Goal: Learn about a topic: Learn about a topic

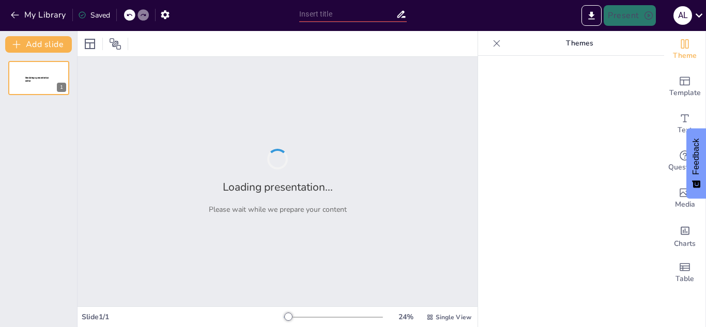
type input "La Metodología Educativa de los Primeros [DEMOGRAPHIC_DATA]: Un Análisis de su …"
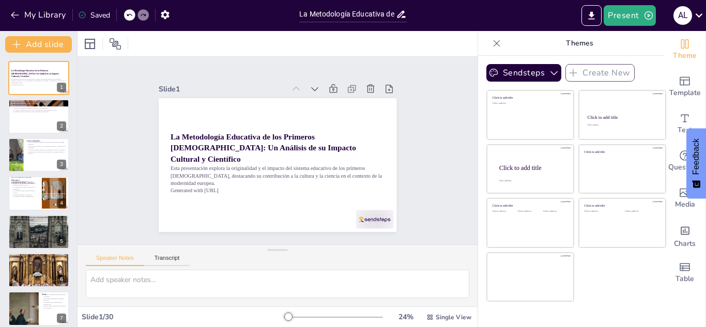
checkbox input "true"
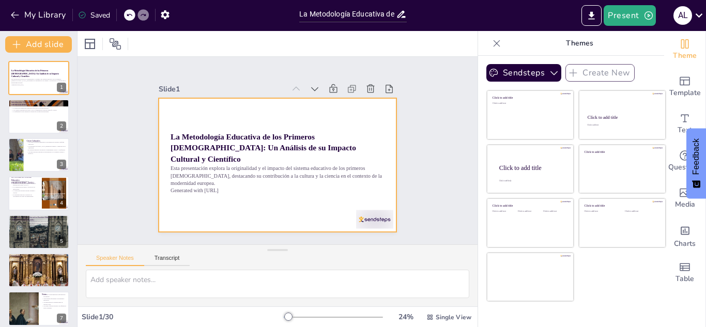
checkbox input "true"
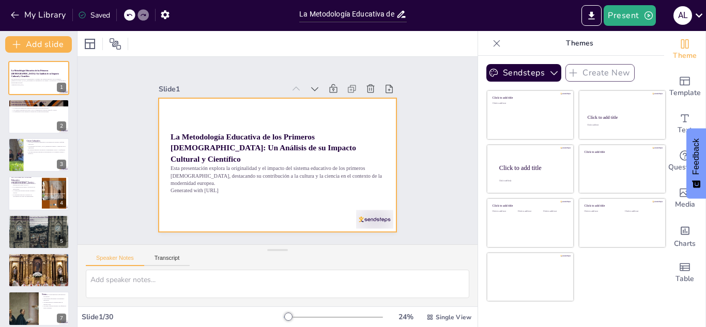
checkbox input "true"
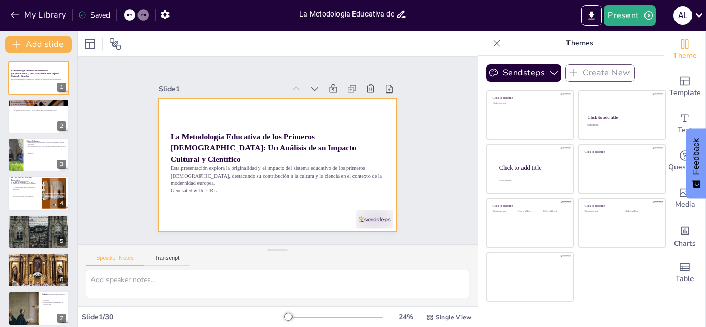
checkbox input "true"
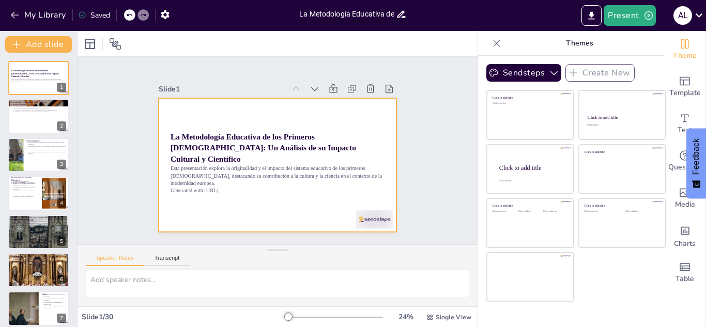
checkbox input "true"
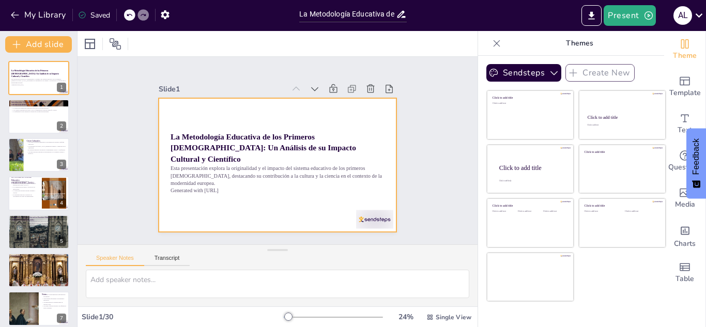
checkbox input "true"
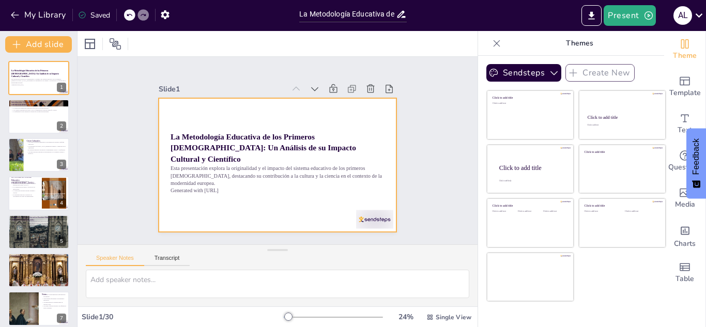
checkbox input "true"
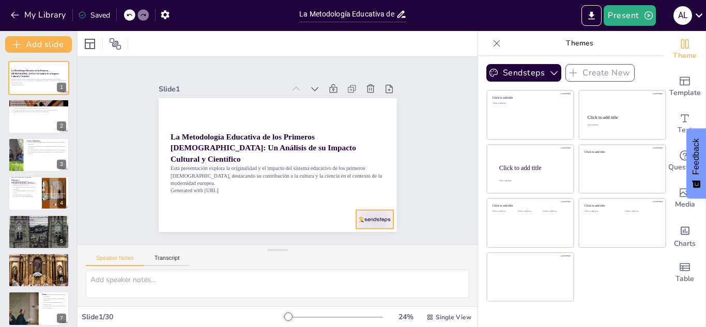
checkbox input "true"
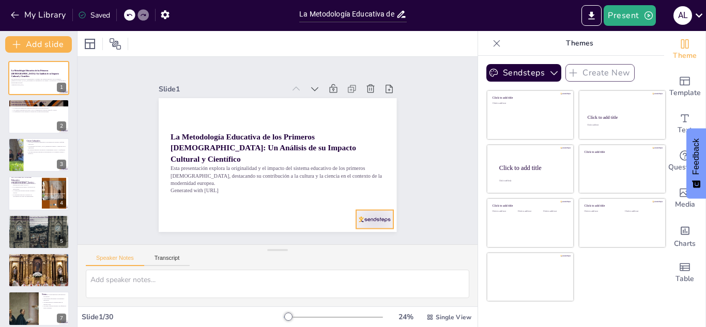
checkbox input "true"
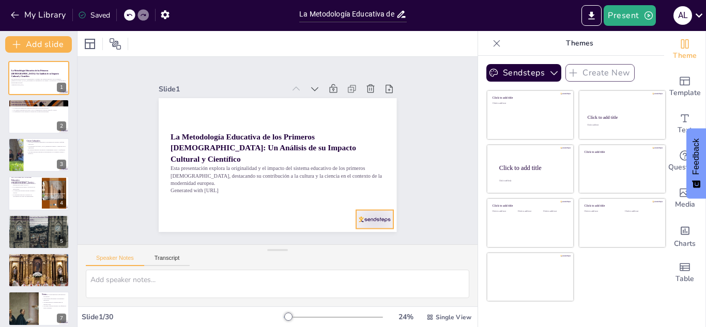
checkbox input "true"
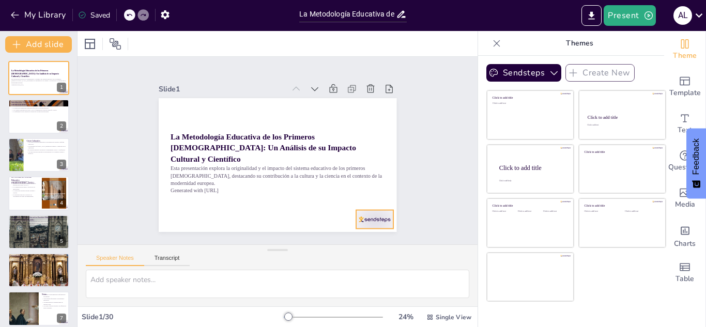
checkbox input "true"
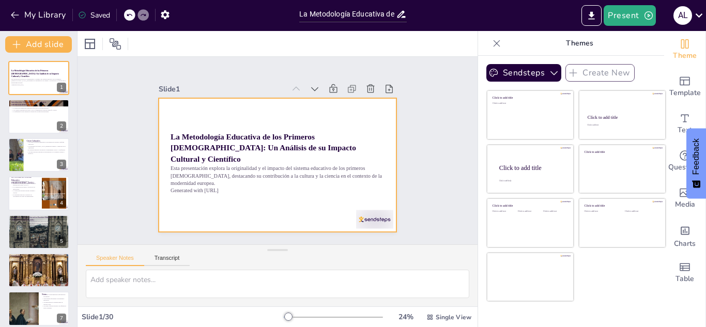
checkbox input "true"
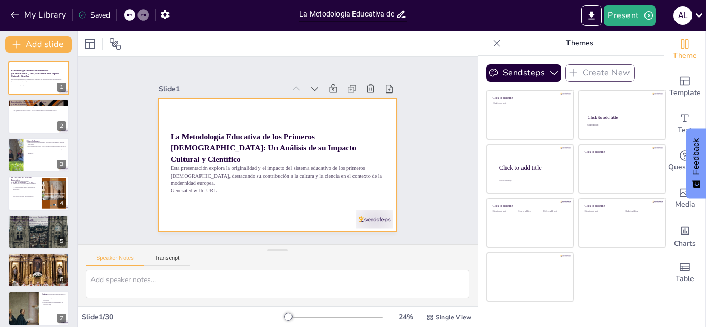
checkbox input "true"
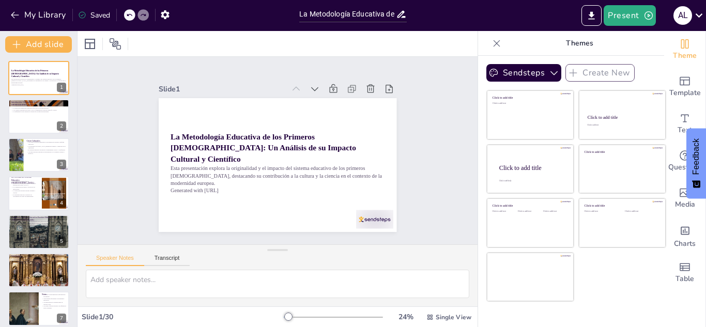
checkbox input "true"
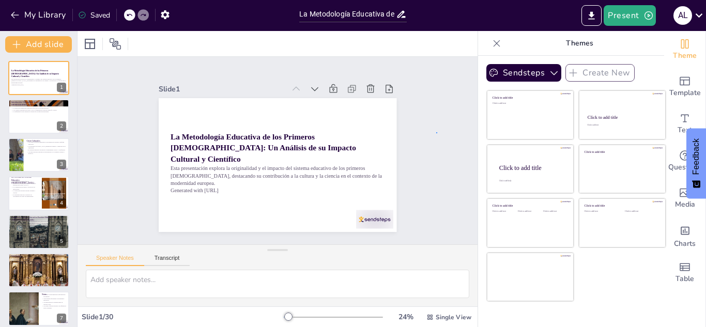
checkbox input "true"
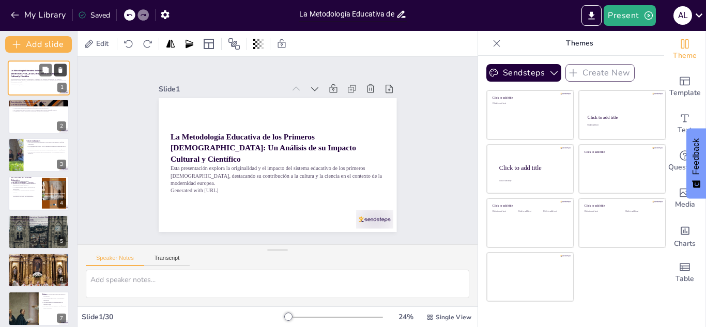
checkbox input "true"
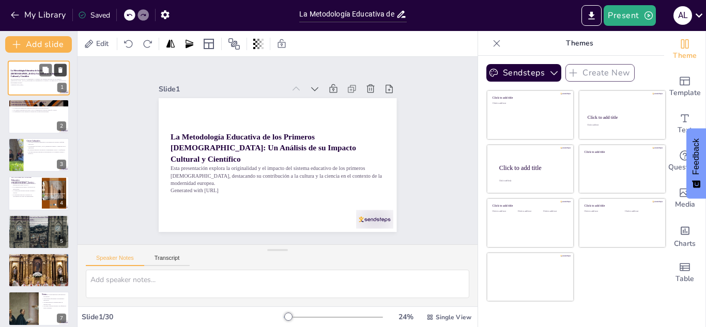
checkbox input "true"
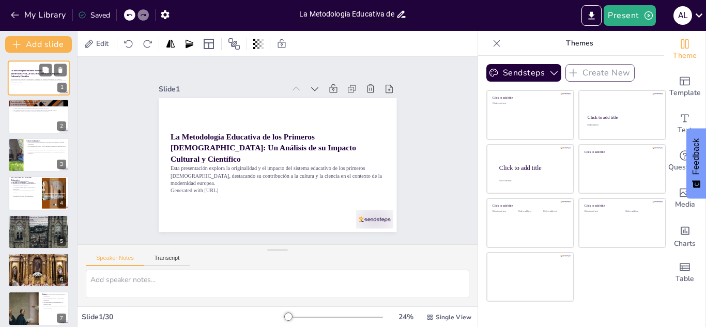
checkbox input "true"
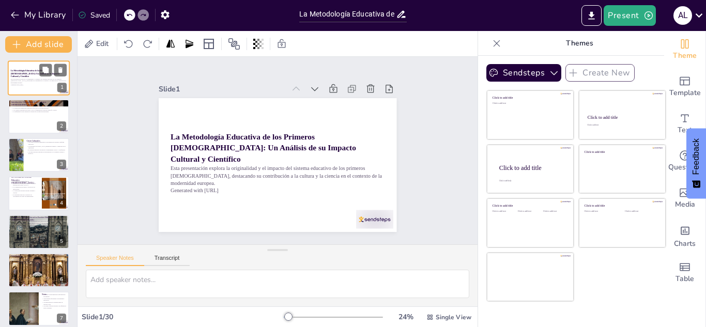
checkbox input "true"
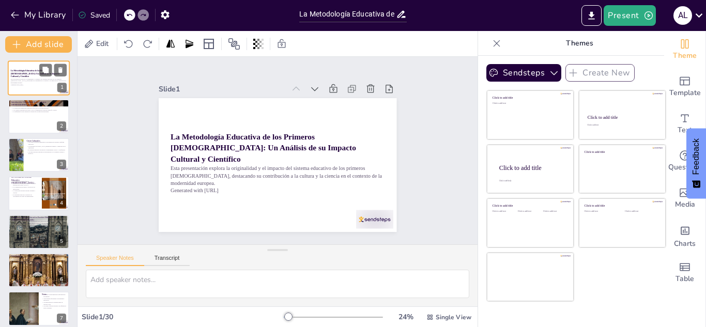
checkbox input "true"
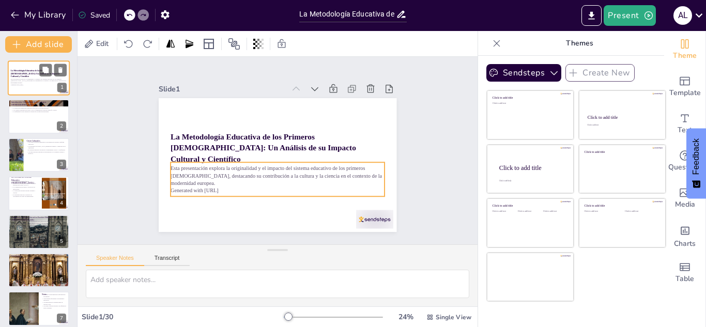
click at [32, 84] on p "Generated with [URL]" at bounding box center [39, 85] width 56 height 2
checkbox input "true"
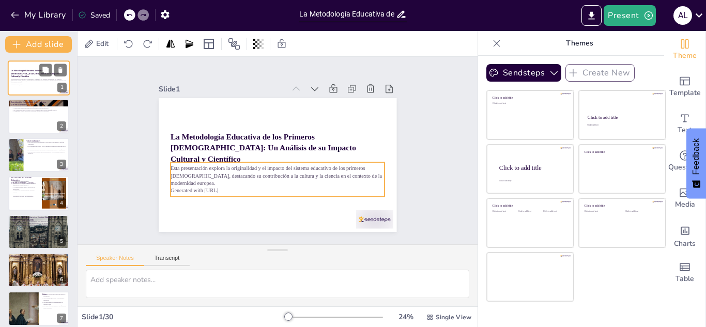
checkbox input "true"
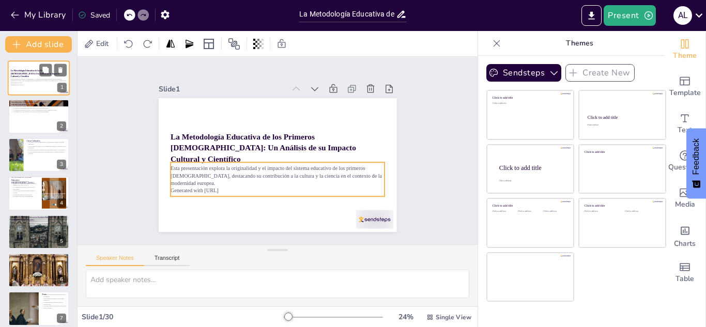
checkbox input "true"
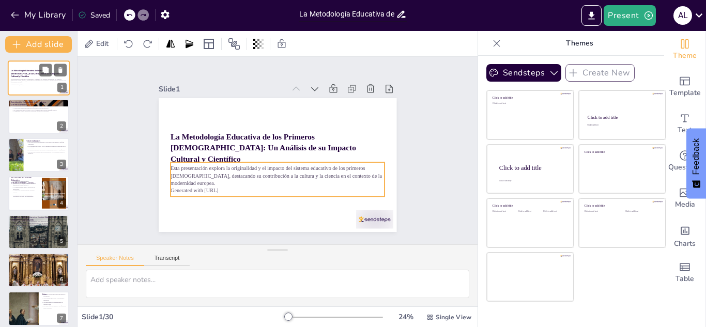
checkbox input "true"
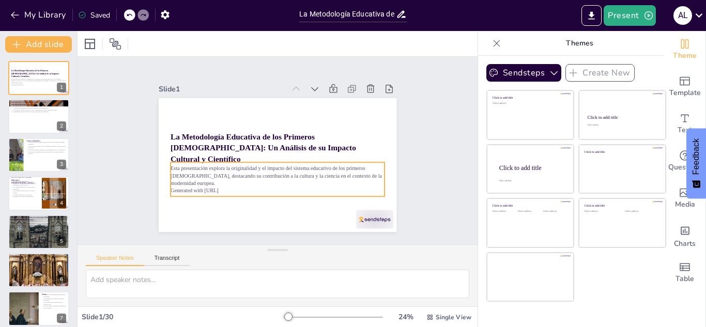
checkbox input "true"
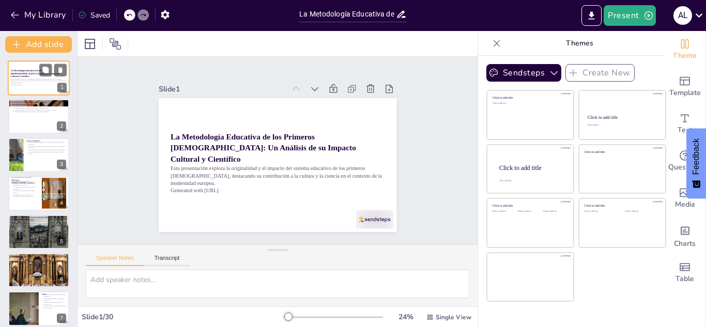
checkbox input "true"
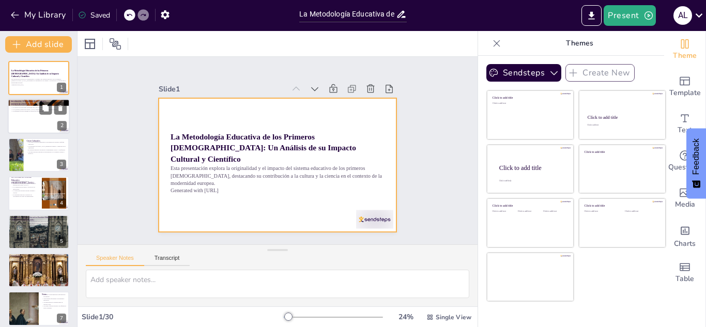
checkbox input "true"
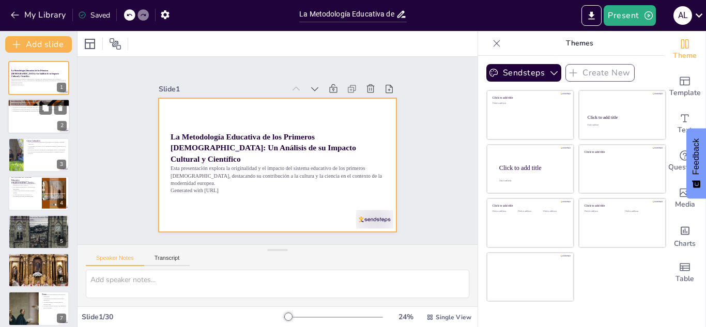
checkbox input "true"
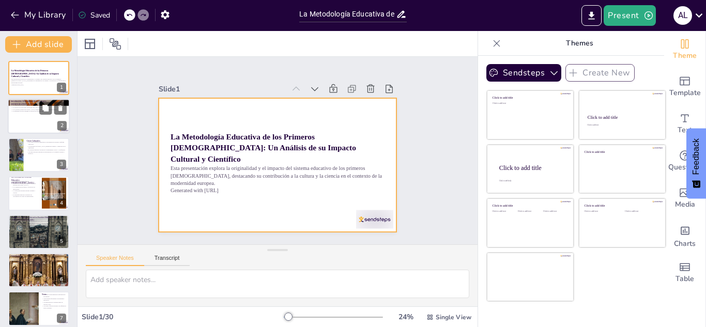
checkbox input "true"
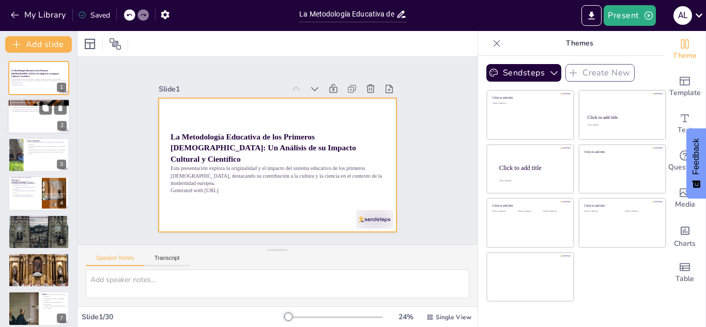
checkbox input "true"
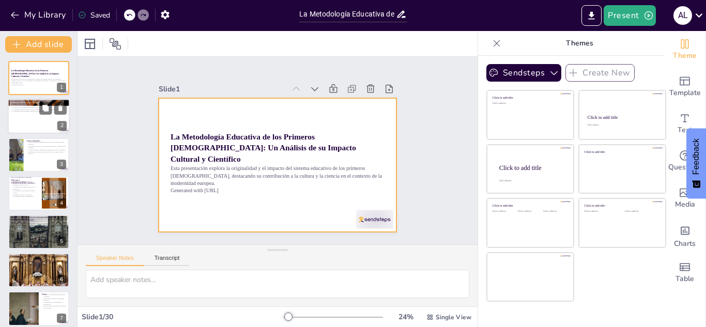
checkbox input "true"
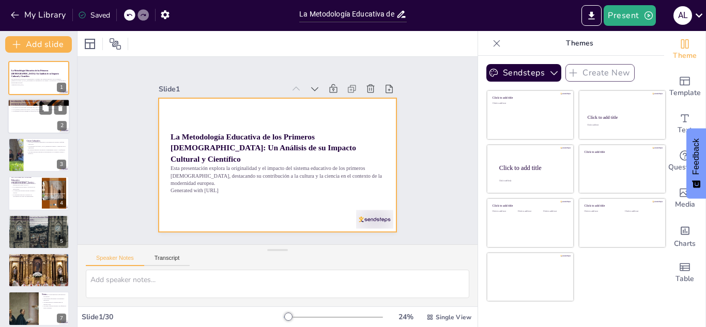
checkbox input "true"
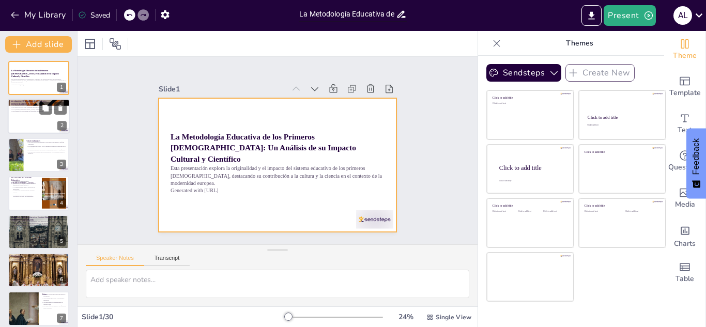
checkbox input "true"
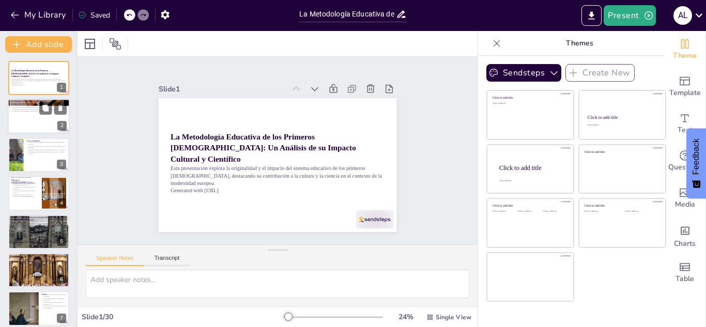
click at [24, 115] on div at bounding box center [39, 116] width 62 height 35
checkbox input "true"
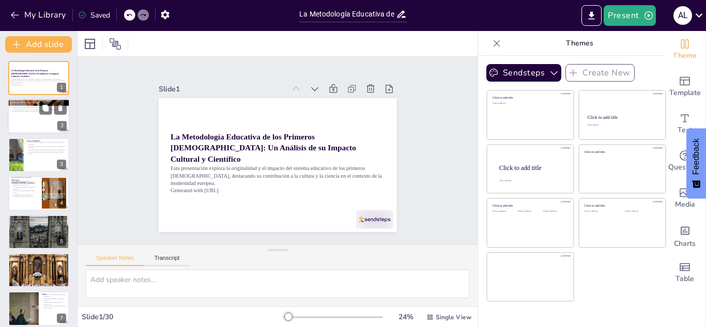
checkbox input "true"
type textarea "Lo ipsumdol si ametcons a elitseddoeius tem inc utlabore etdolore magnaa en adm…"
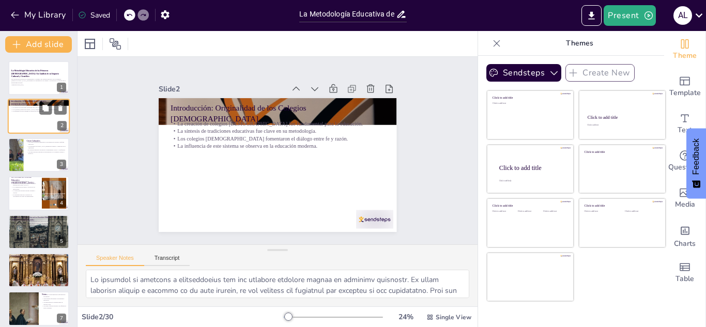
checkbox input "true"
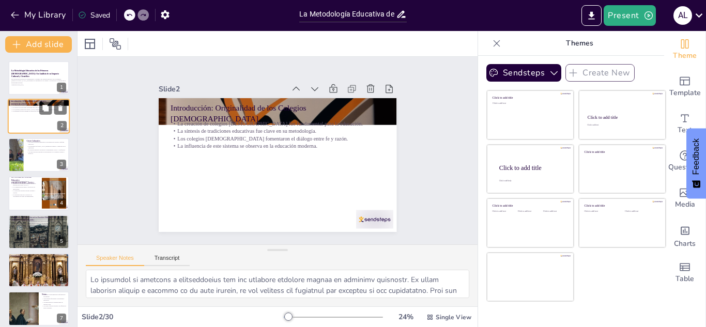
checkbox input "true"
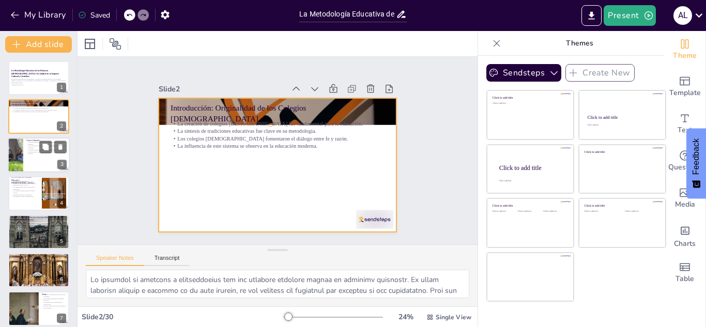
checkbox input "true"
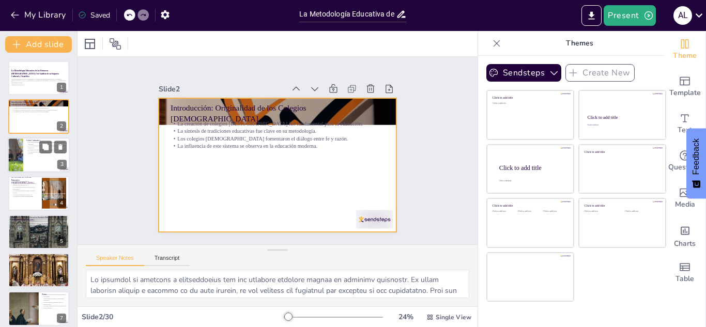
checkbox input "true"
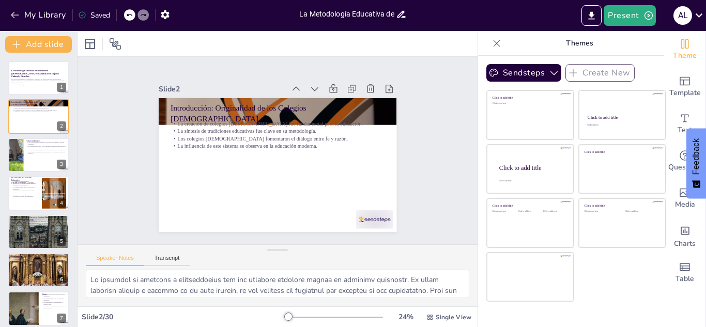
checkbox input "true"
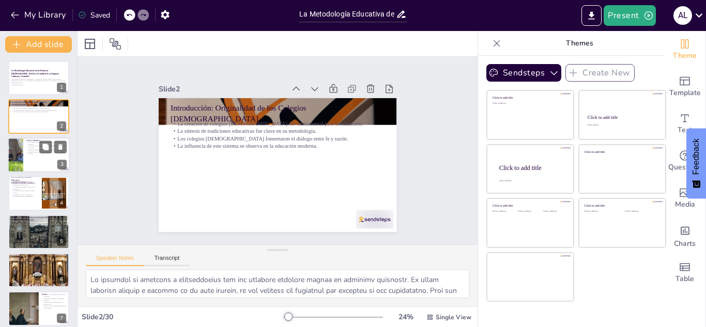
checkbox input "true"
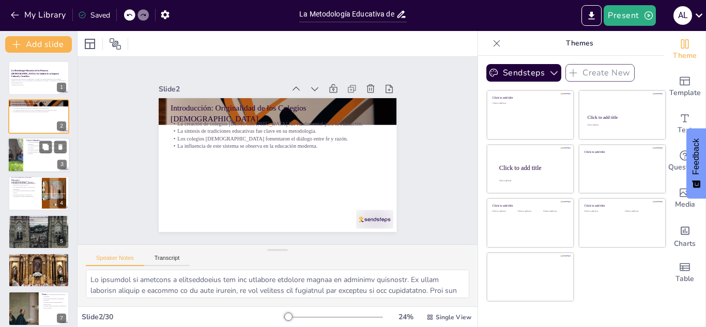
checkbox input "true"
click at [21, 159] on div at bounding box center [16, 154] width 56 height 35
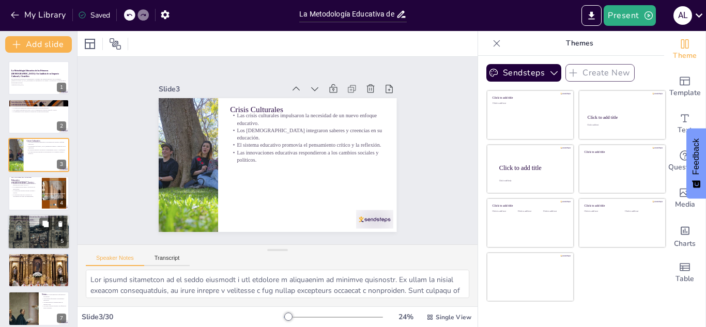
click at [27, 232] on div at bounding box center [39, 231] width 62 height 35
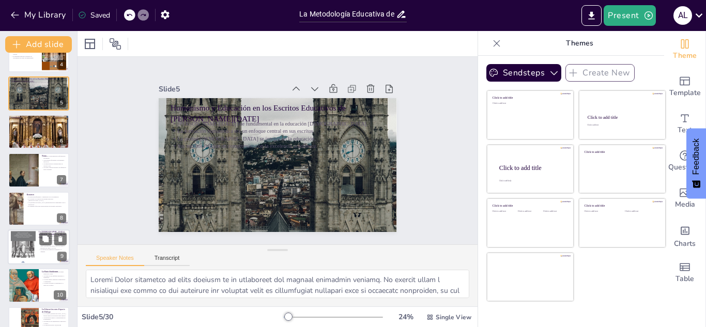
scroll to position [145, 0]
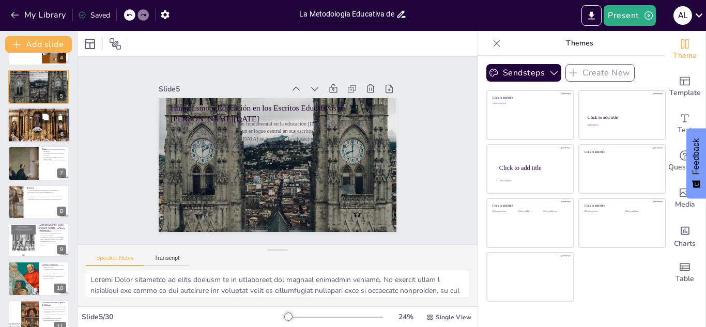
click at [31, 122] on div at bounding box center [39, 125] width 62 height 81
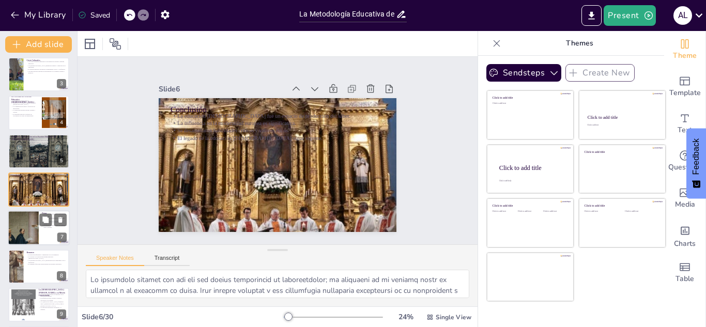
click at [24, 223] on div at bounding box center [23, 228] width 90 height 35
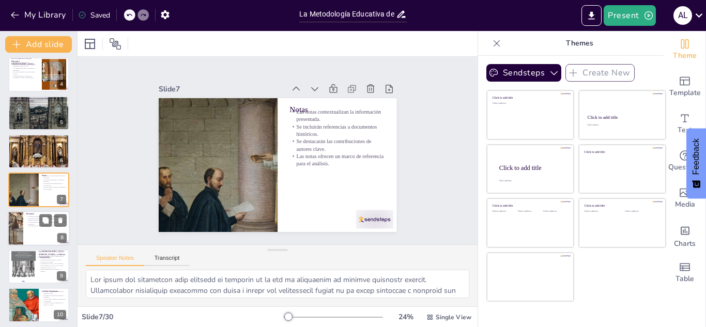
scroll to position [222, 0]
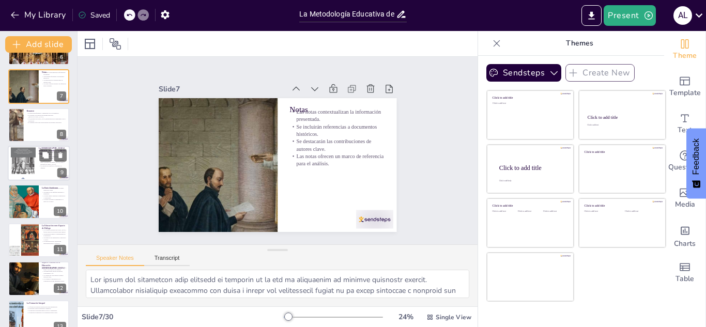
click at [23, 173] on div at bounding box center [23, 163] width 25 height 37
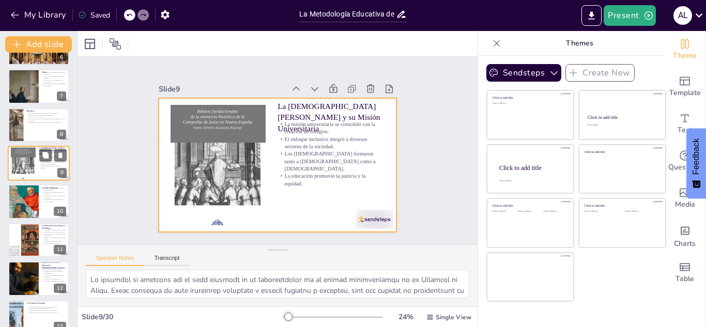
scroll to position [196, 0]
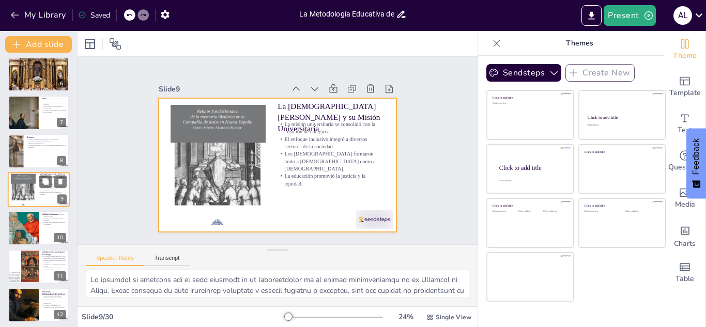
click at [23, 206] on div at bounding box center [39, 189] width 62 height 35
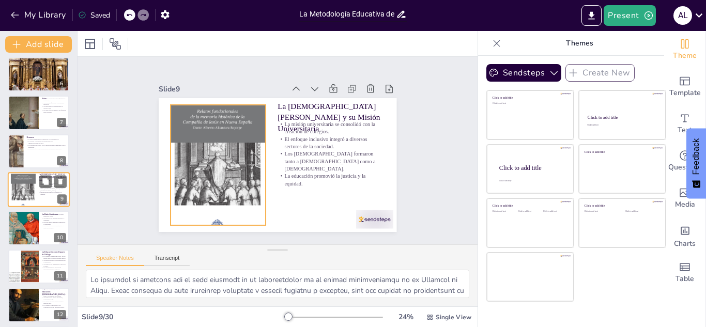
click at [22, 199] on div at bounding box center [23, 189] width 25 height 37
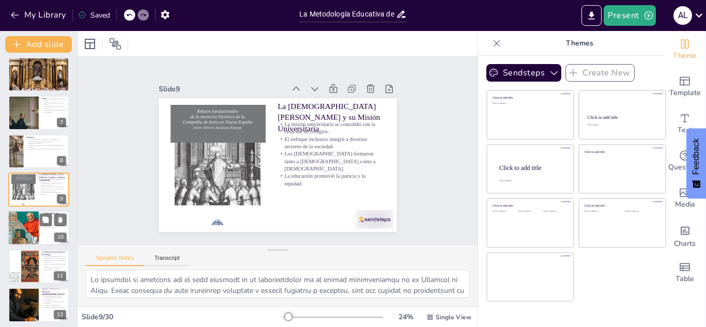
click at [33, 234] on div at bounding box center [23, 228] width 56 height 35
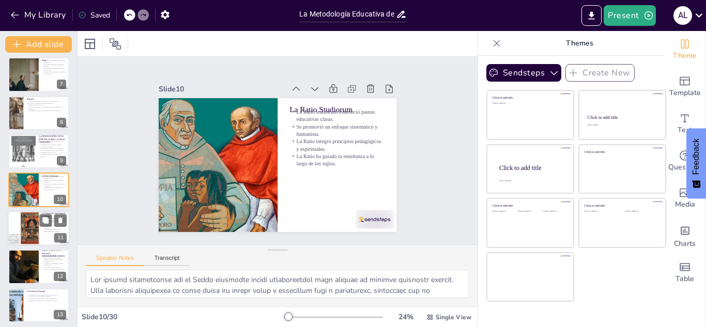
click at [33, 221] on div at bounding box center [23, 228] width 43 height 35
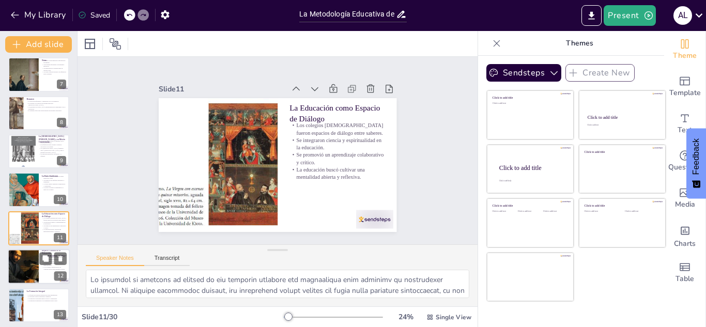
scroll to position [272, 0]
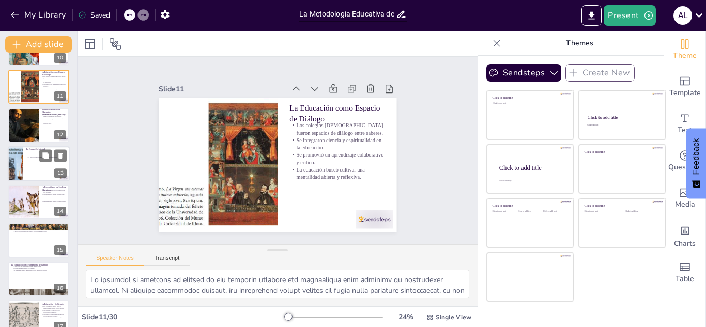
click at [19, 153] on div at bounding box center [15, 163] width 72 height 35
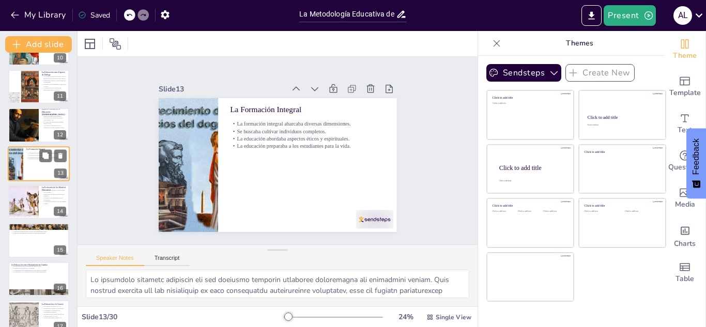
scroll to position [349, 0]
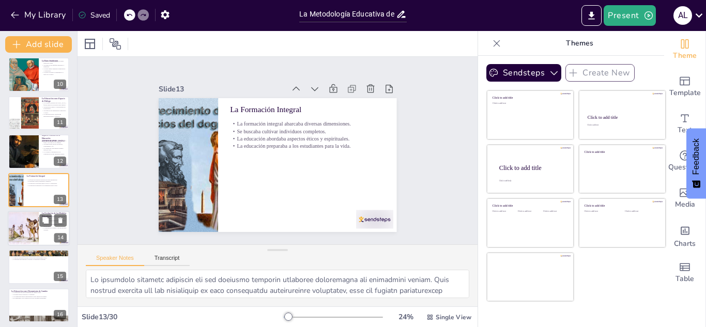
click at [29, 227] on div at bounding box center [23, 228] width 51 height 35
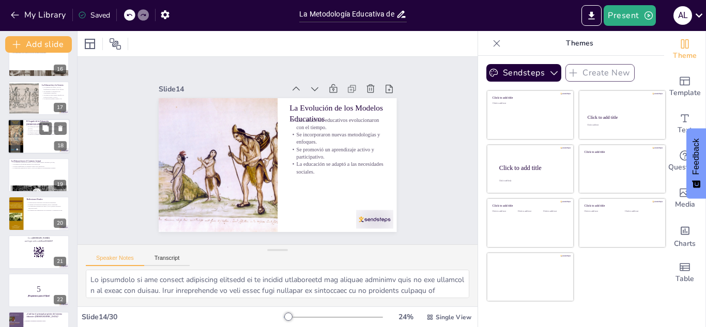
click at [35, 126] on div "El legado de la educación [DEMOGRAPHIC_DATA] perdura hasta [DATE]. Se influye e…" at bounding box center [46, 131] width 40 height 10
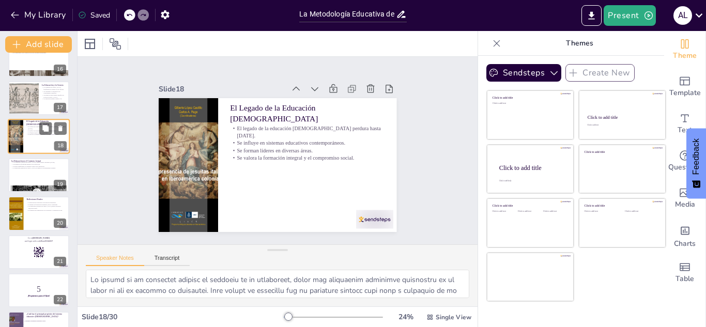
scroll to position [541, 0]
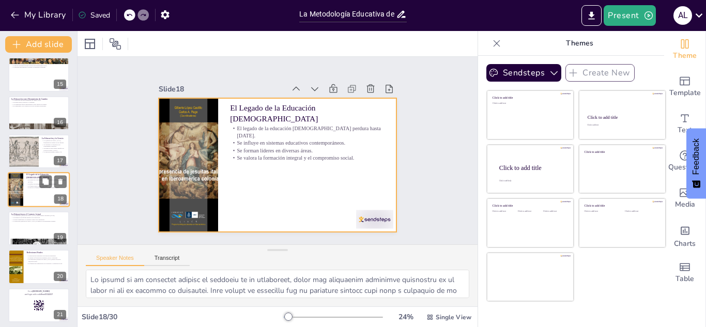
click at [27, 191] on div at bounding box center [39, 190] width 62 height 35
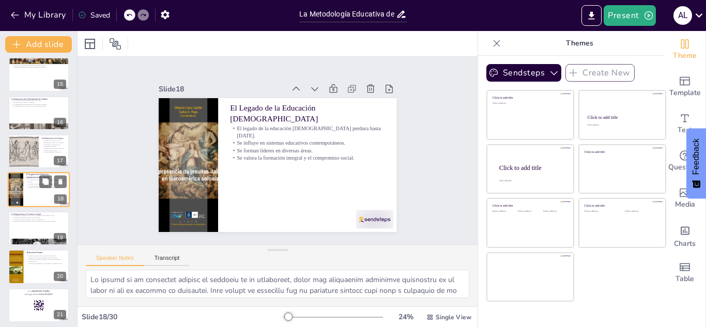
click at [28, 197] on div at bounding box center [39, 190] width 62 height 35
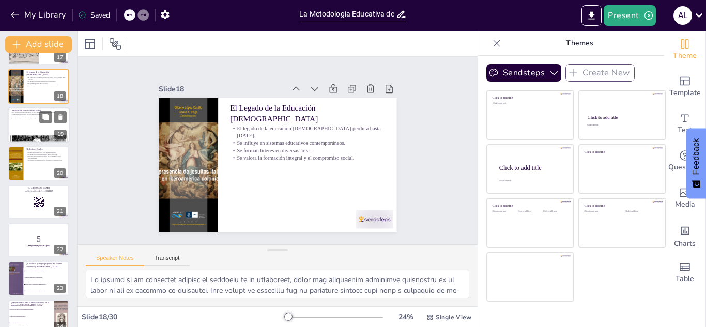
click at [18, 126] on div at bounding box center [39, 124] width 62 height 35
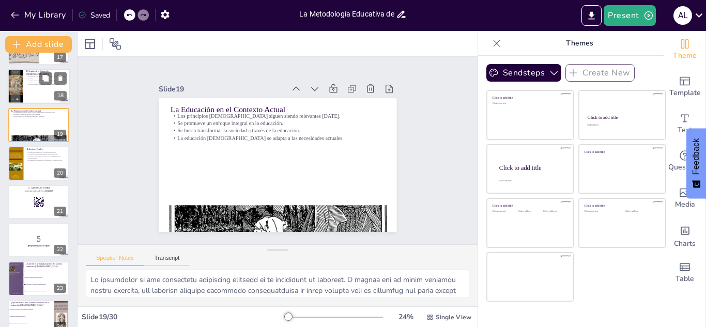
scroll to position [580, 0]
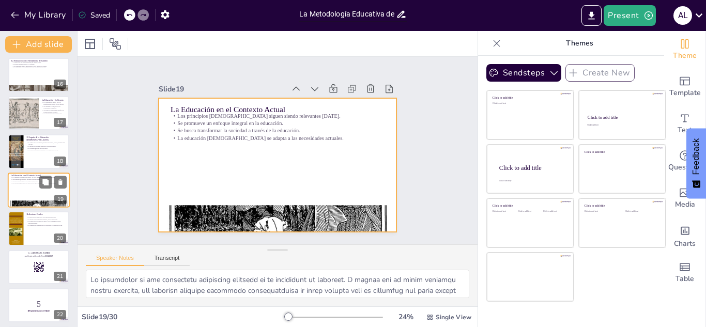
click at [27, 193] on div at bounding box center [39, 190] width 62 height 35
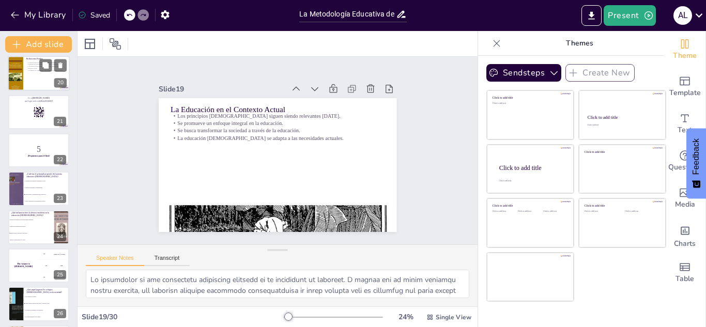
click at [35, 77] on div at bounding box center [39, 73] width 62 height 35
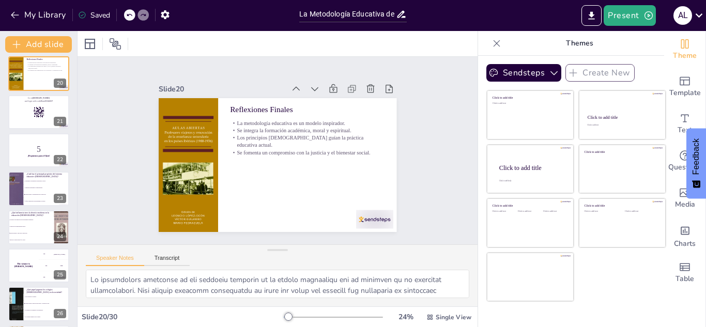
scroll to position [618, 0]
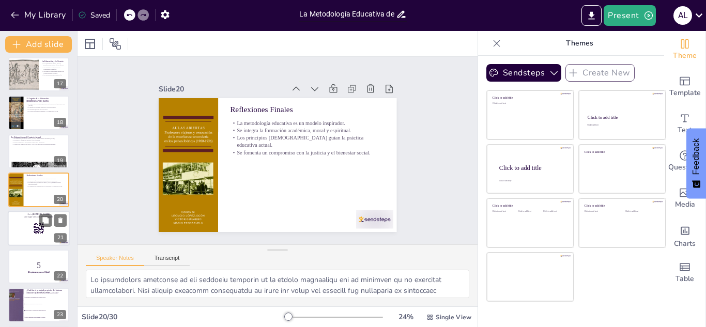
click at [28, 218] on p "and login with code Free15522257" at bounding box center [39, 216] width 56 height 3
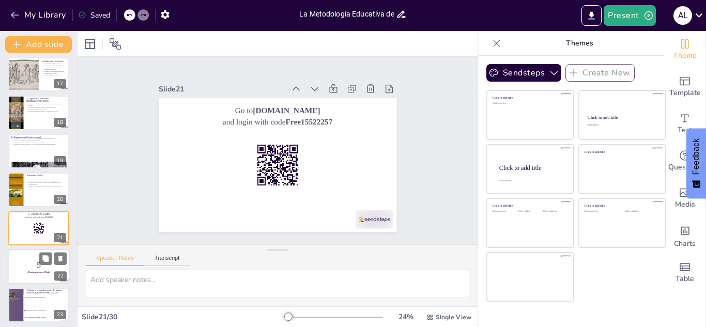
scroll to position [657, 0]
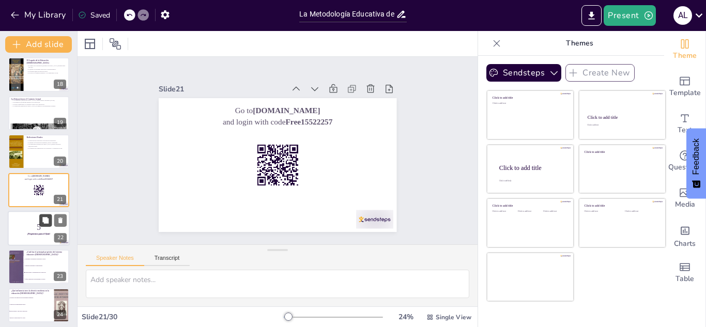
click at [44, 225] on button at bounding box center [45, 220] width 12 height 12
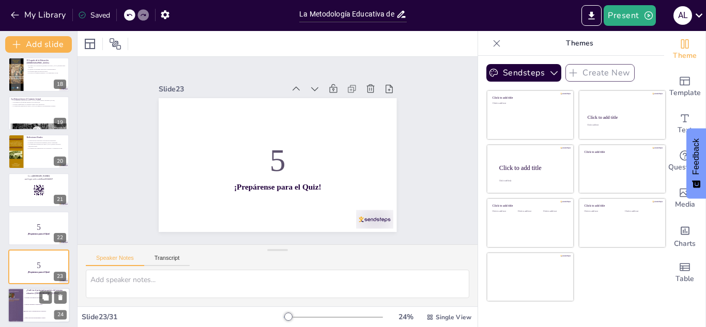
scroll to position [734, 0]
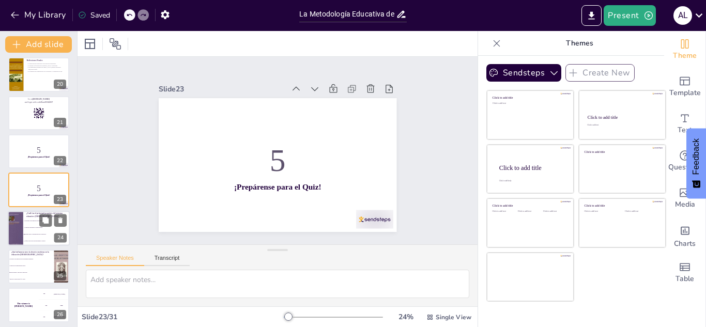
click at [34, 230] on li "Fomentar únicamente la espiritualidad." at bounding box center [46, 227] width 46 height 7
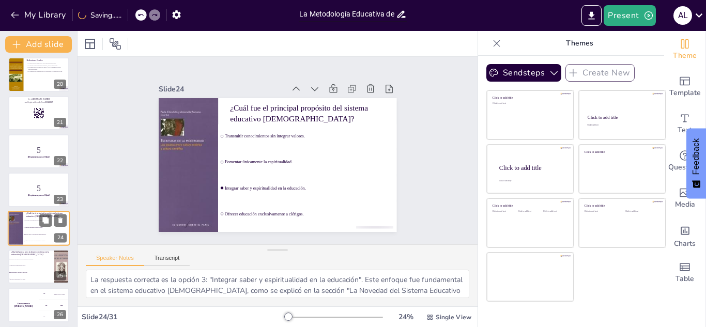
scroll to position [772, 0]
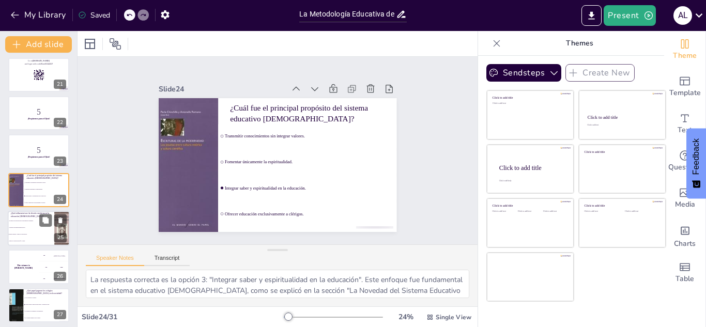
click at [22, 234] on span "Integró piedad y saber en la educación." at bounding box center [31, 235] width 44 height 2
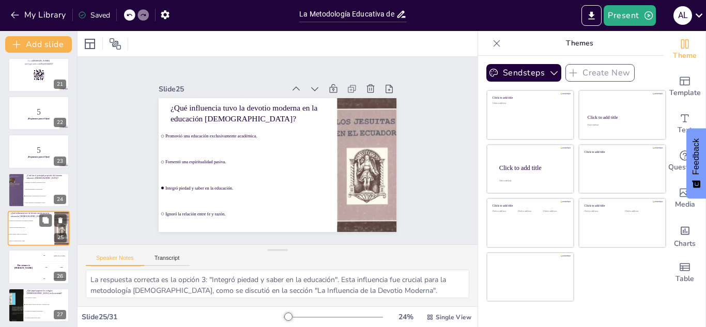
scroll to position [811, 0]
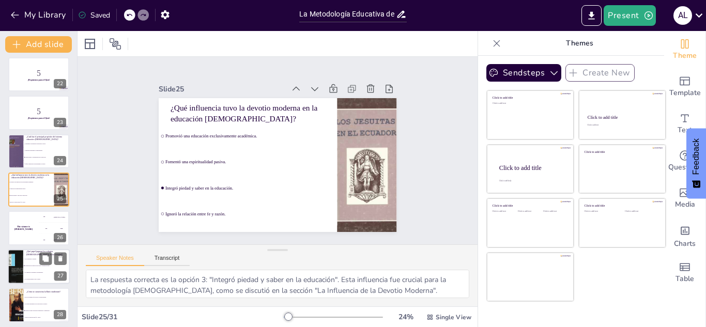
click at [29, 255] on p "¿Qué papel jugaron los colegios [DEMOGRAPHIC_DATA] en la sociedad?" at bounding box center [46, 253] width 40 height 6
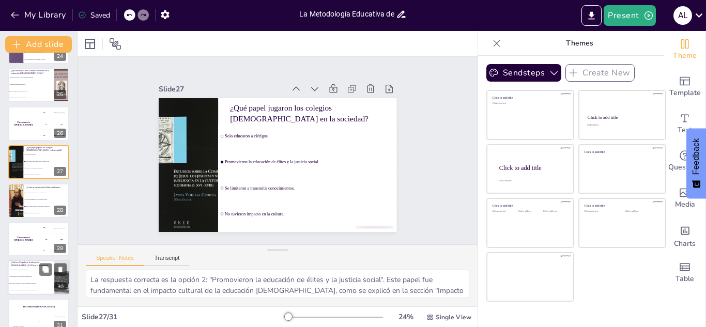
scroll to position [929, 0]
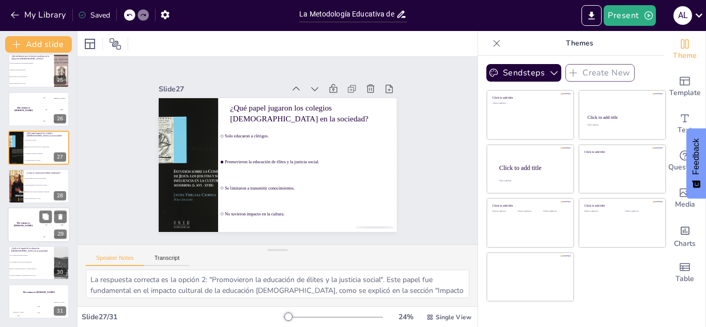
click at [11, 229] on div "The winner is [PERSON_NAME]" at bounding box center [23, 224] width 31 height 35
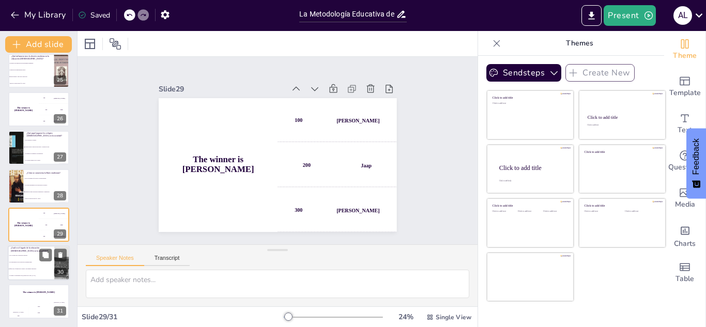
drag, startPoint x: 30, startPoint y: 263, endPoint x: 29, endPoint y: 257, distance: 5.7
click at [30, 262] on li "No tiene impacto en la educación contemporánea." at bounding box center [31, 262] width 46 height 7
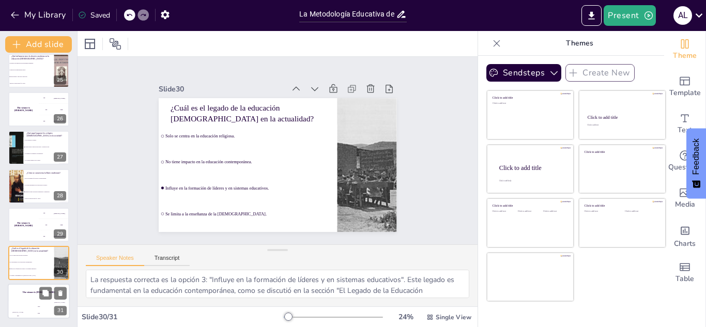
drag, startPoint x: 20, startPoint y: 295, endPoint x: 23, endPoint y: 288, distance: 7.7
click at [21, 292] on div "The winner is [PERSON_NAME]" at bounding box center [39, 293] width 62 height 18
